Goal: Information Seeking & Learning: Find specific fact

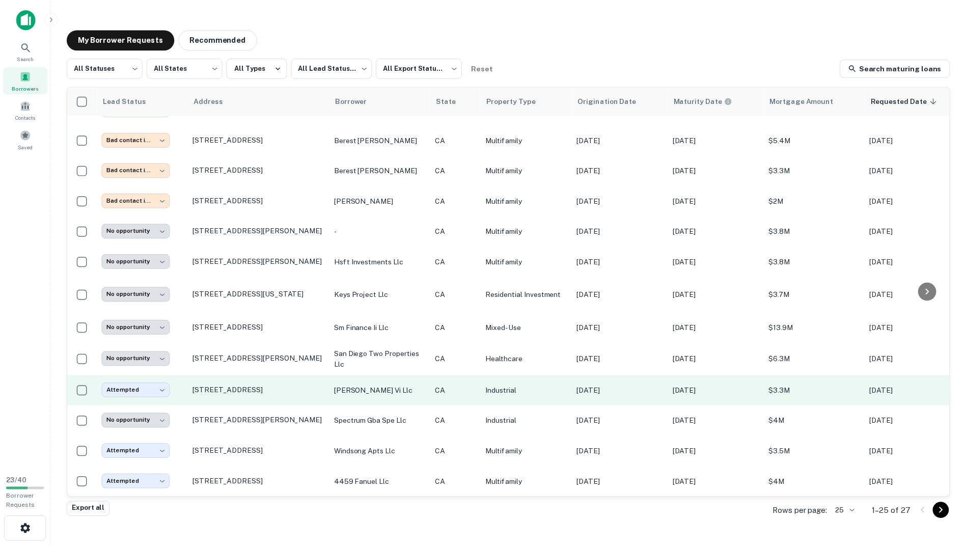
scroll to position [421, 0]
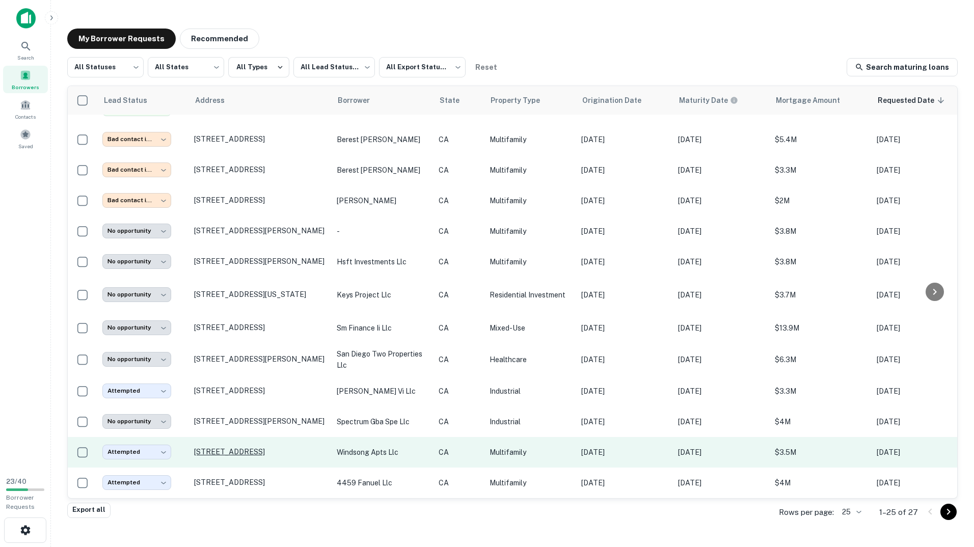
click at [239, 447] on p "[STREET_ADDRESS]" at bounding box center [260, 451] width 132 height 9
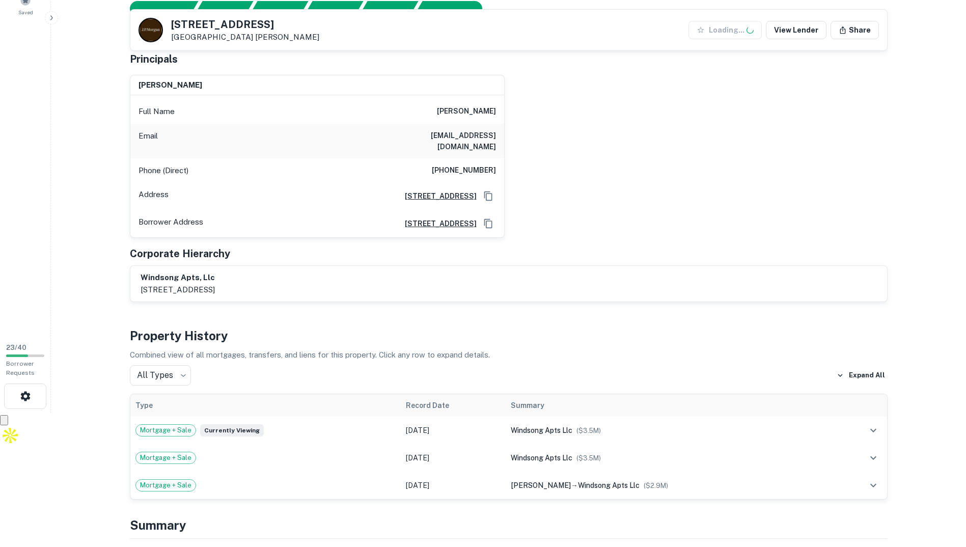
scroll to position [153, 0]
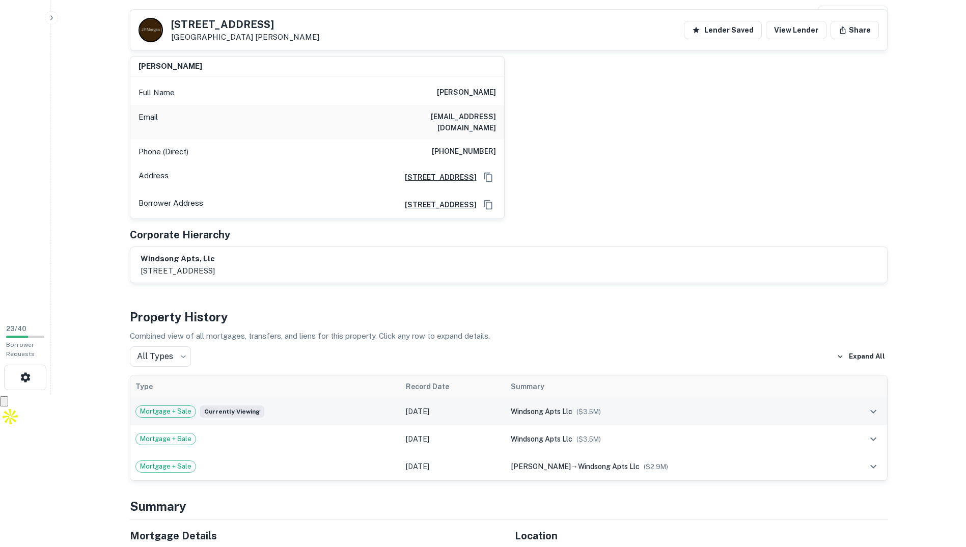
click at [487, 405] on td "[DATE]" at bounding box center [453, 411] width 104 height 27
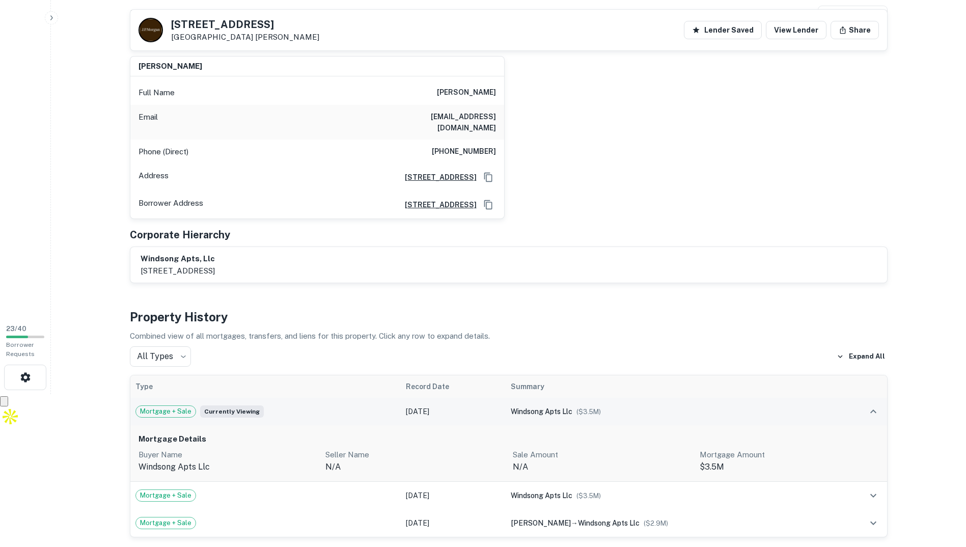
click at [491, 398] on td "[DATE]" at bounding box center [453, 411] width 104 height 27
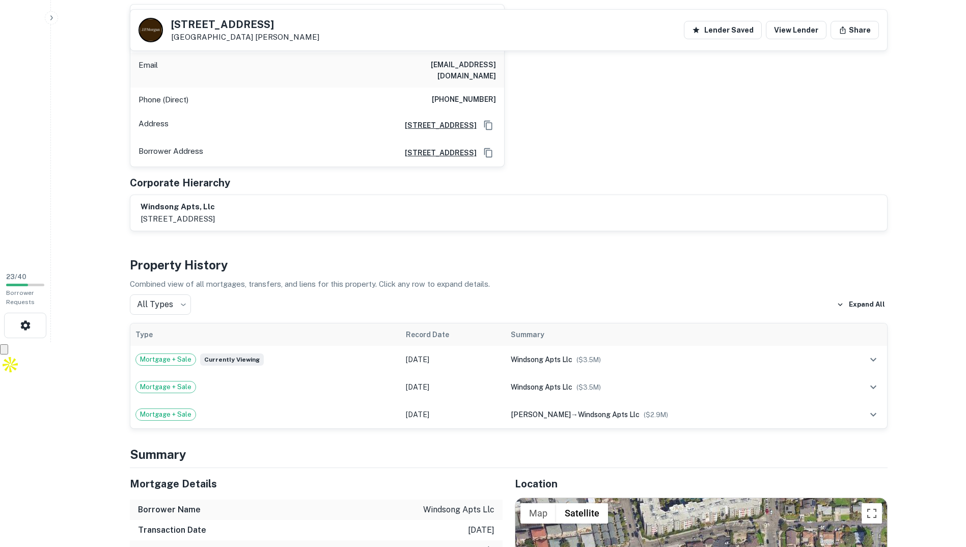
scroll to position [204, 0]
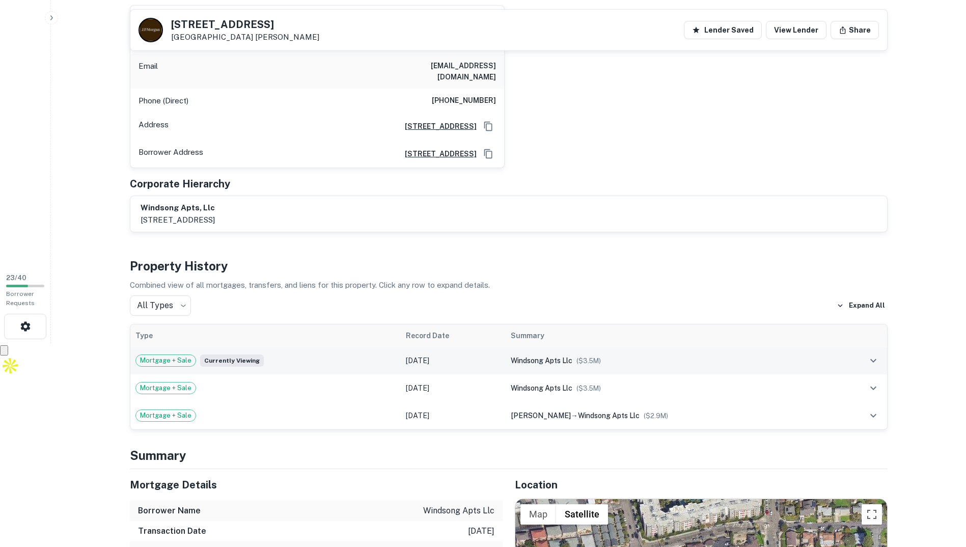
click at [286, 347] on td "Mortgage + Sale Currently viewing" at bounding box center [265, 360] width 271 height 27
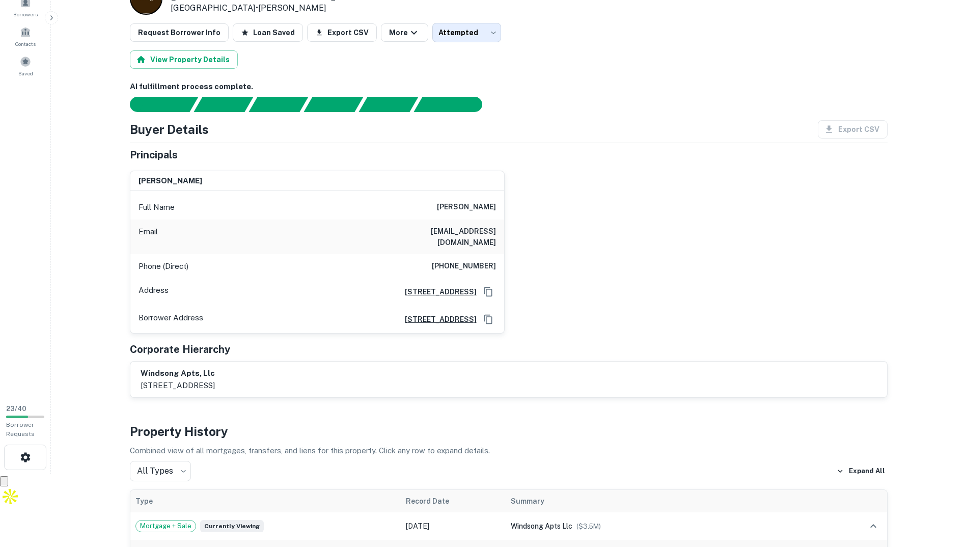
scroll to position [0, 0]
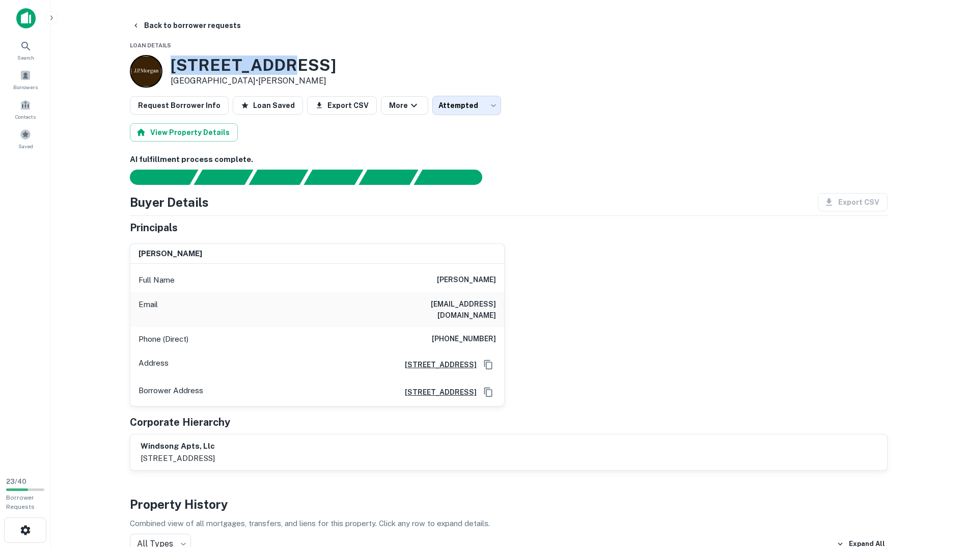
drag, startPoint x: 273, startPoint y: 62, endPoint x: 175, endPoint y: 66, distance: 98.4
click at [175, 66] on h3 "[STREET_ADDRESS]" at bounding box center [254, 65] width 166 height 19
drag, startPoint x: 175, startPoint y: 66, endPoint x: 195, endPoint y: 68, distance: 20.4
copy h3 "[STREET_ADDRESS]"
